Goal: Navigation & Orientation: Find specific page/section

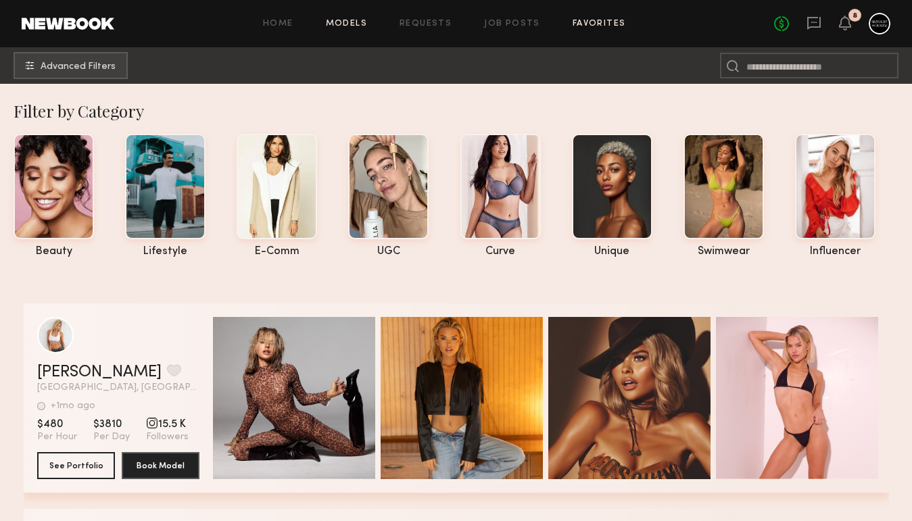
scroll to position [247, 0]
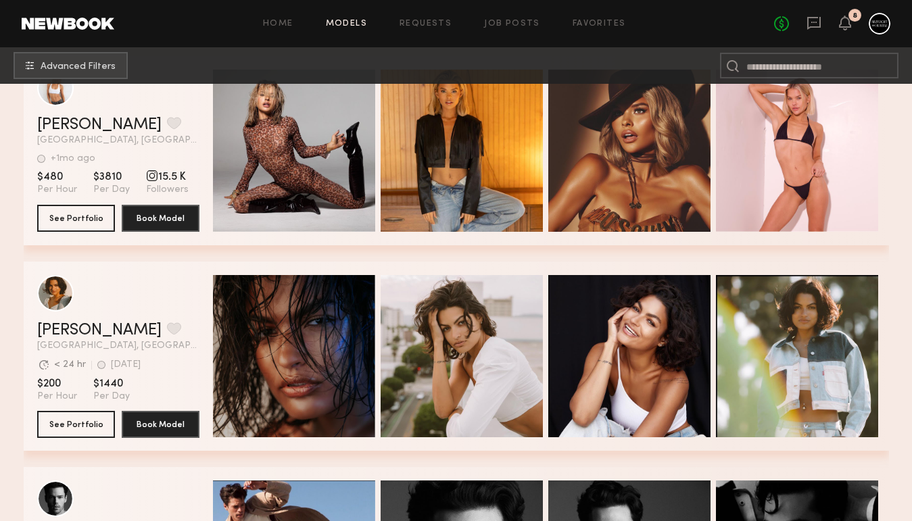
click at [602, 18] on div "Home Models Requests Job Posts Favorites Sign Out No fees up to $5,000 8" at bounding box center [502, 24] width 776 height 22
click at [594, 23] on link "Favorites" at bounding box center [599, 24] width 53 height 9
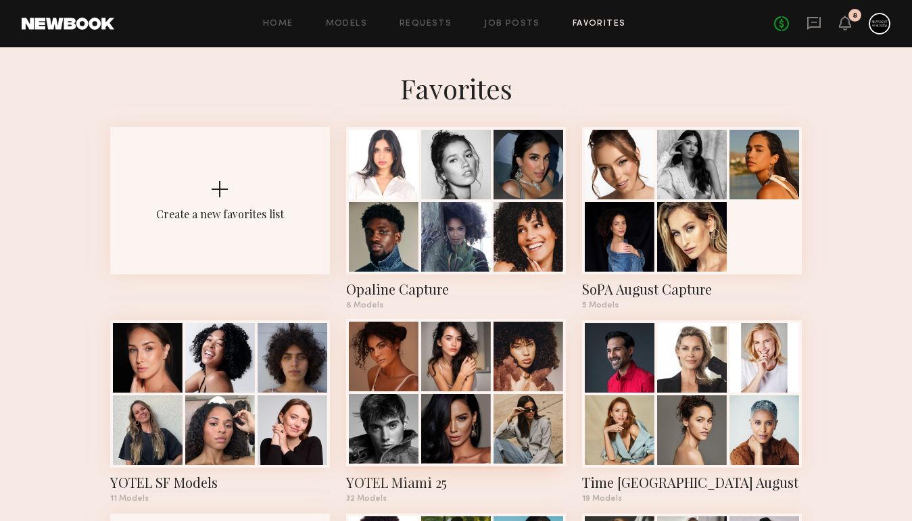
click at [470, 395] on div at bounding box center [456, 429] width 70 height 70
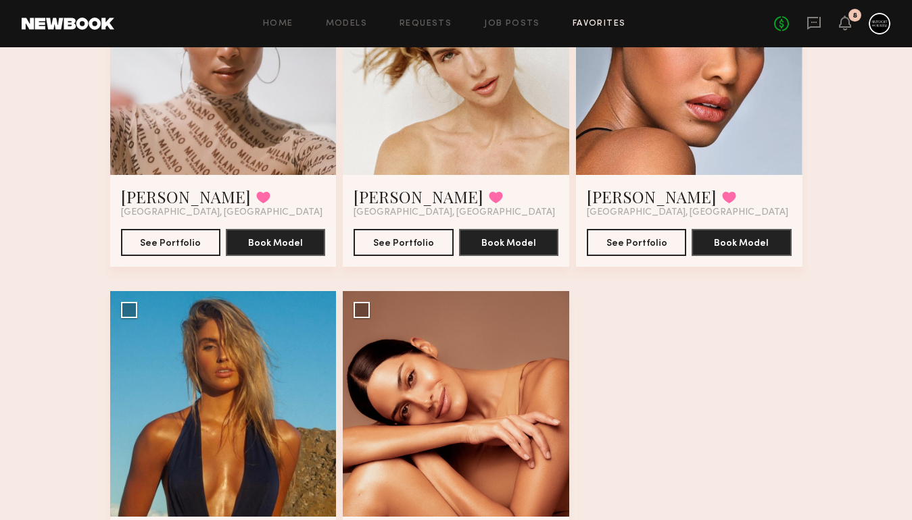
scroll to position [3197, 0]
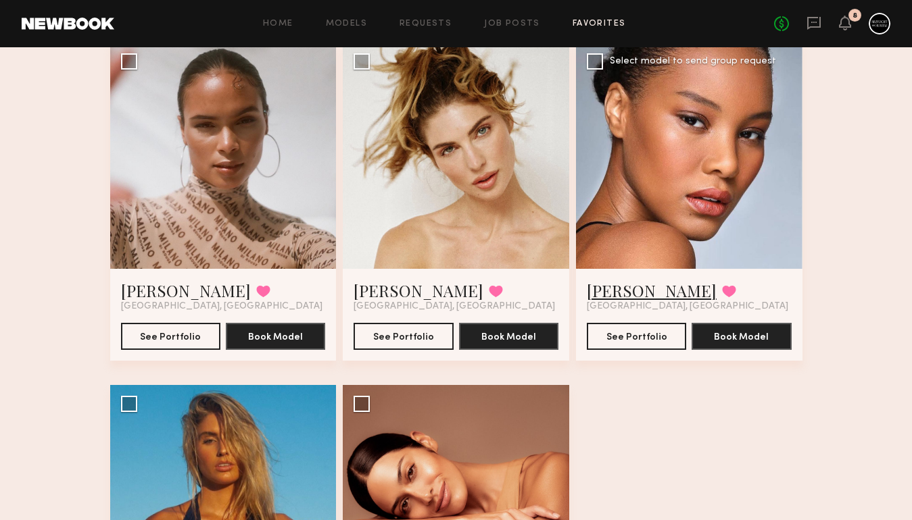
click at [640, 287] on link "Latasha H." at bounding box center [652, 291] width 130 height 22
click at [408, 294] on link "Cheyenne C." at bounding box center [419, 291] width 130 height 22
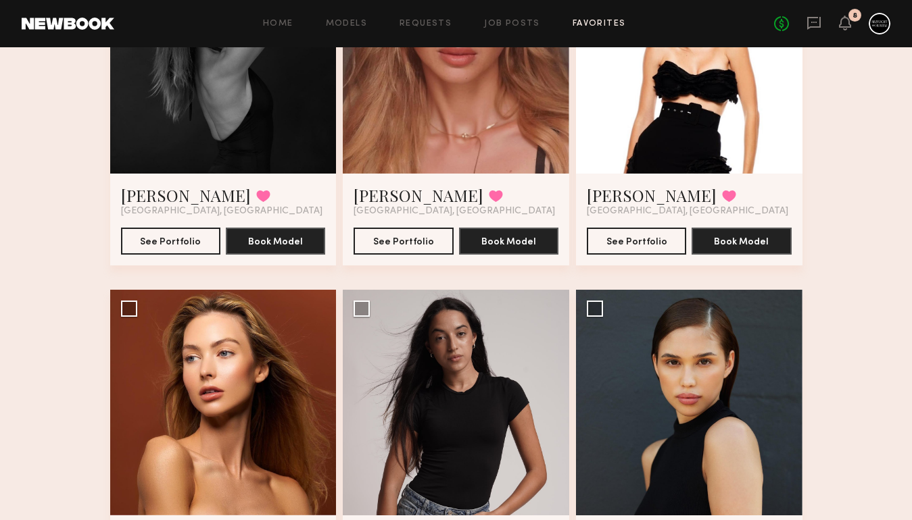
scroll to position [2376, 0]
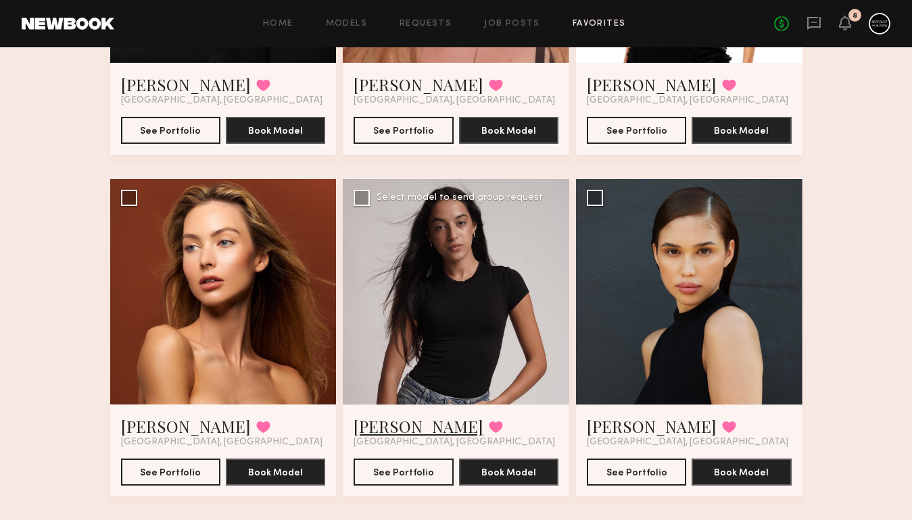
click at [385, 422] on link "[PERSON_NAME]" at bounding box center [419, 427] width 130 height 22
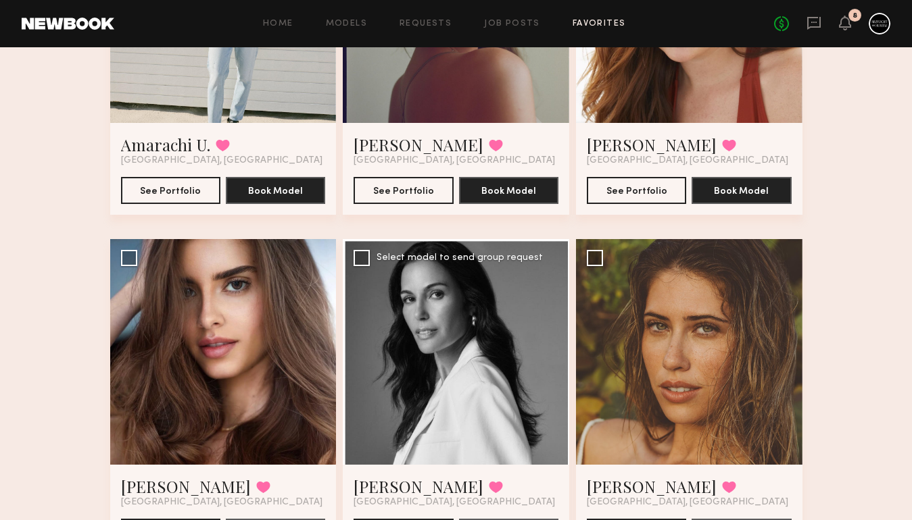
scroll to position [1237, 0]
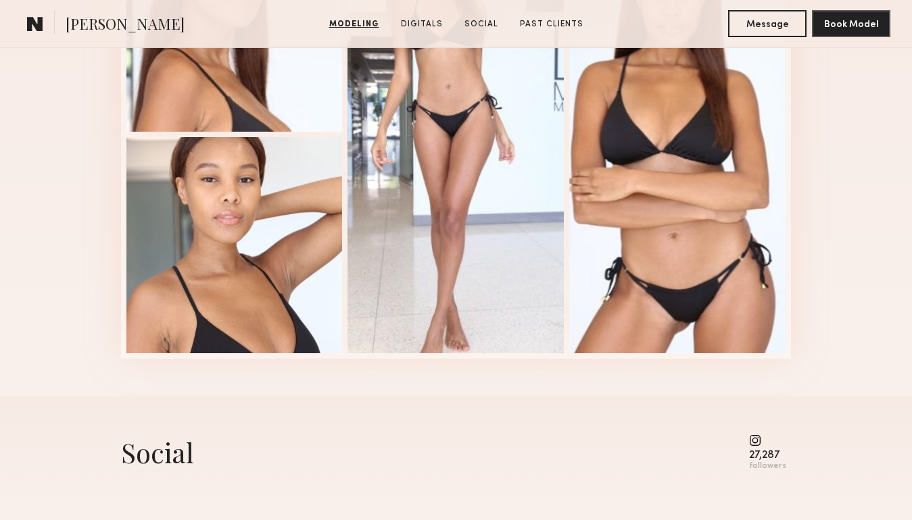
scroll to position [1678, 0]
